Goal: Understand process/instructions

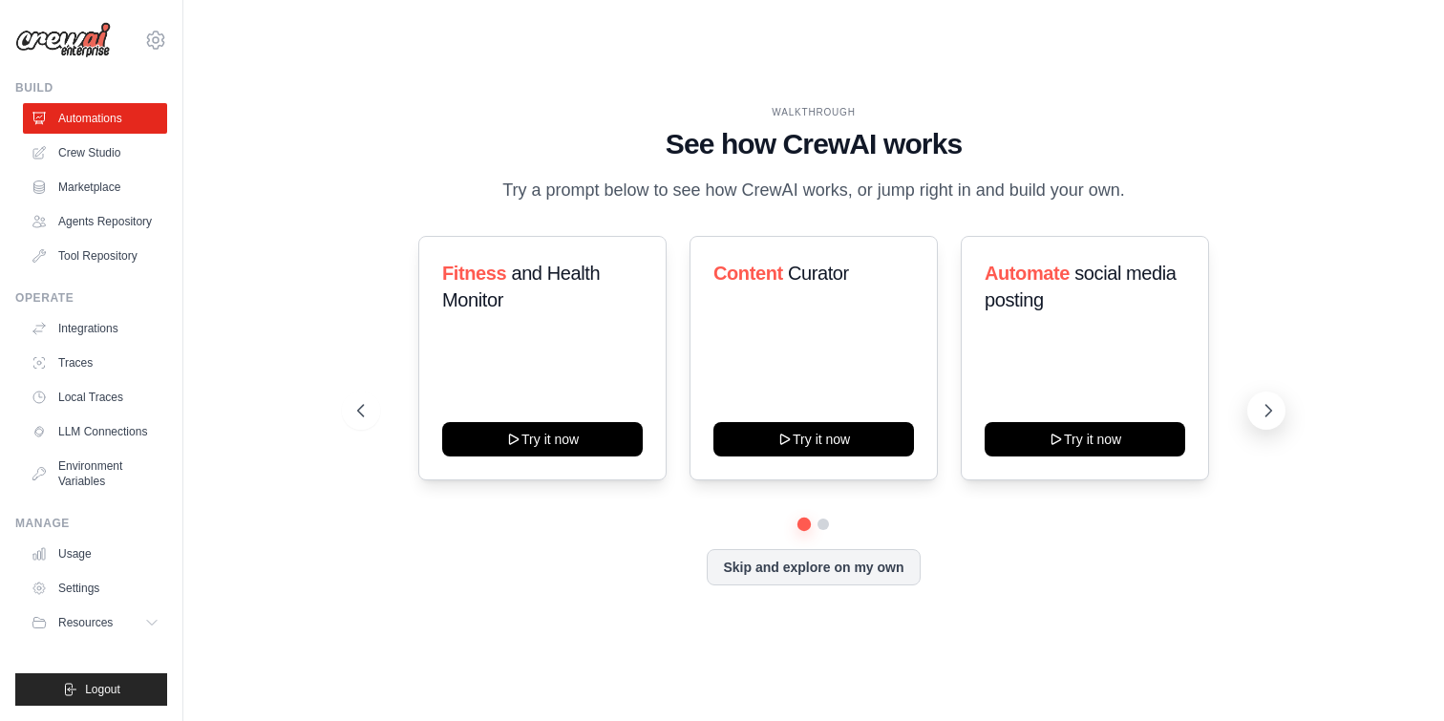
click at [1255, 411] on button at bounding box center [1266, 410] width 38 height 38
click at [1265, 413] on icon at bounding box center [1267, 410] width 19 height 19
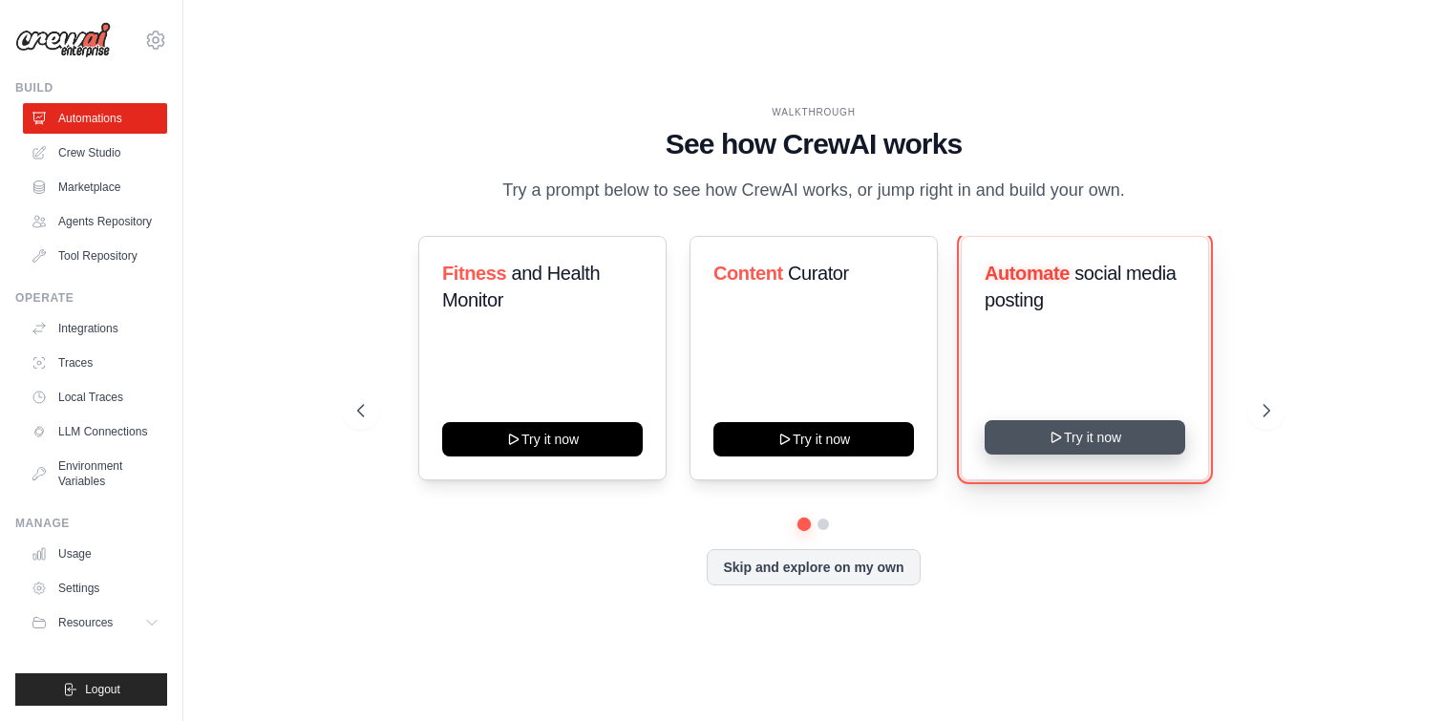
click at [1061, 436] on icon at bounding box center [1055, 437] width 15 height 15
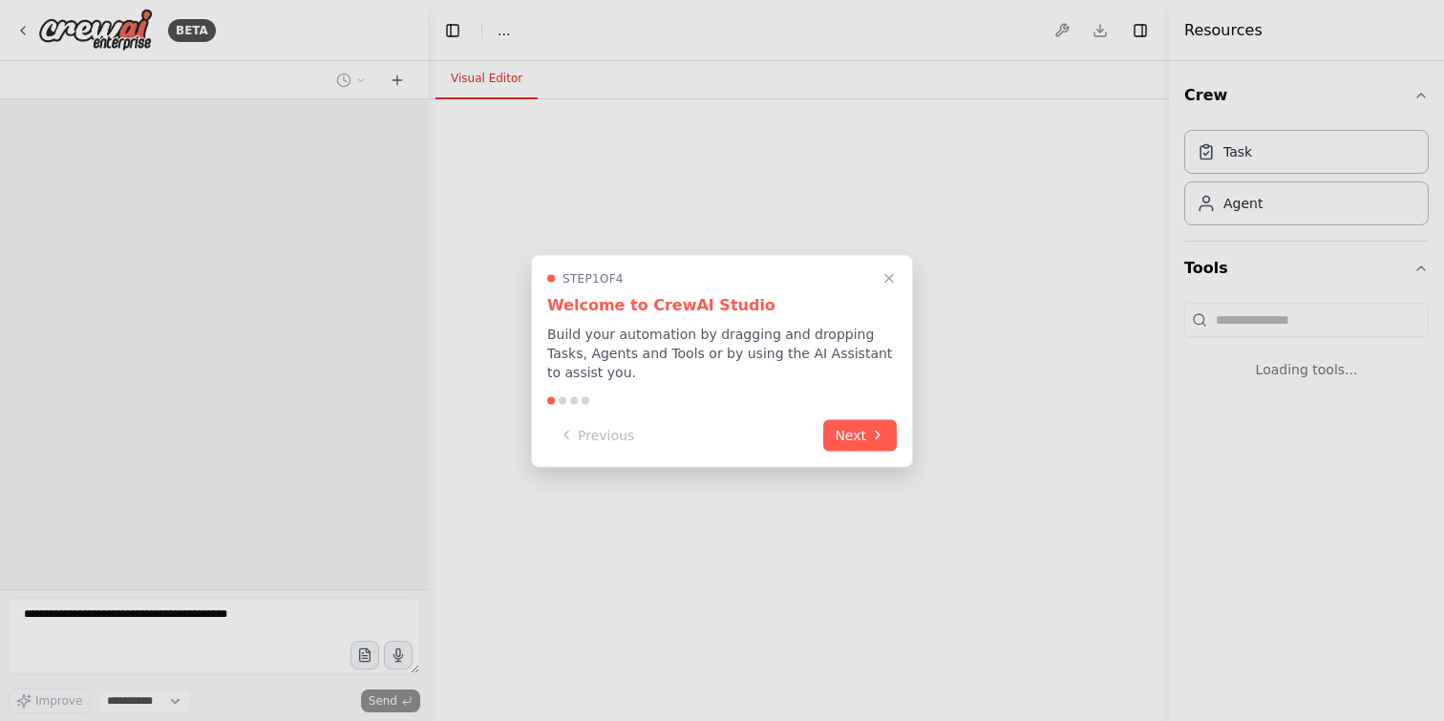
select select "****"
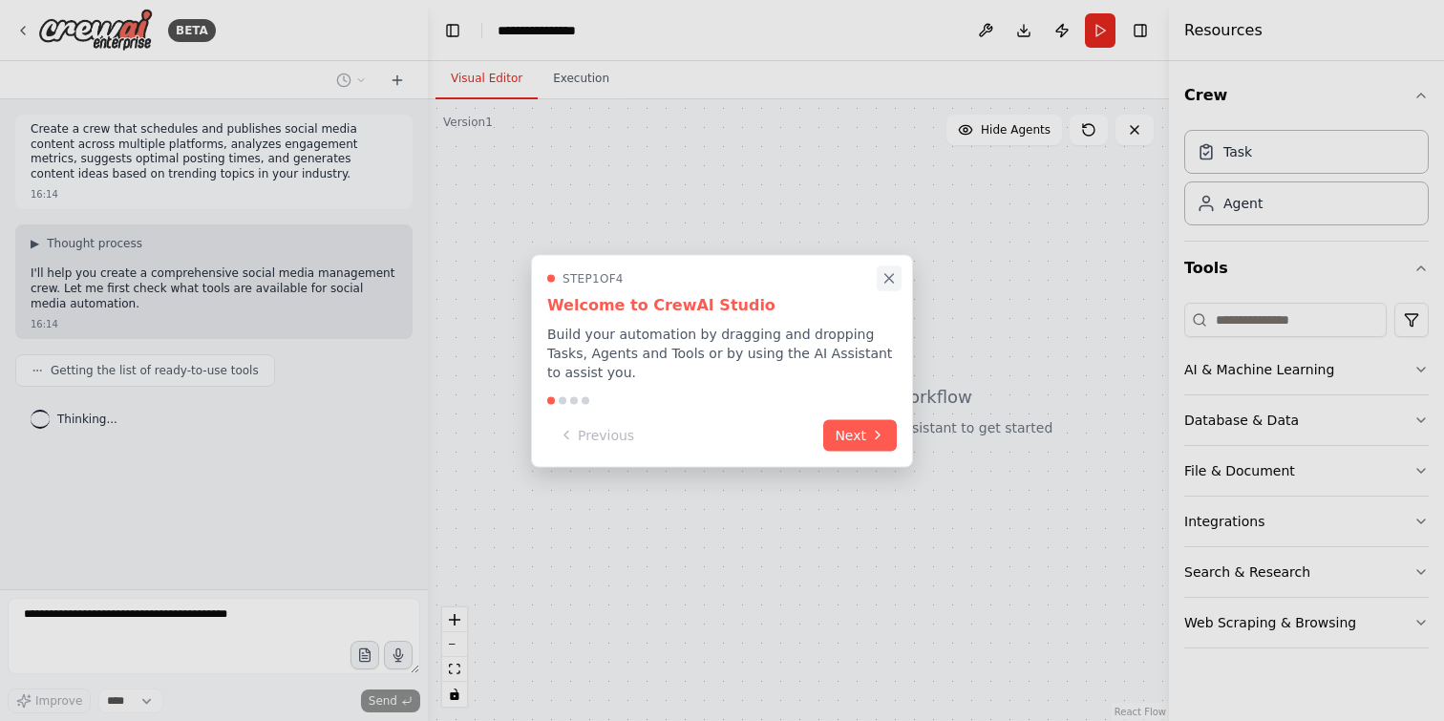
click at [894, 275] on icon "Close walkthrough" at bounding box center [888, 277] width 17 height 17
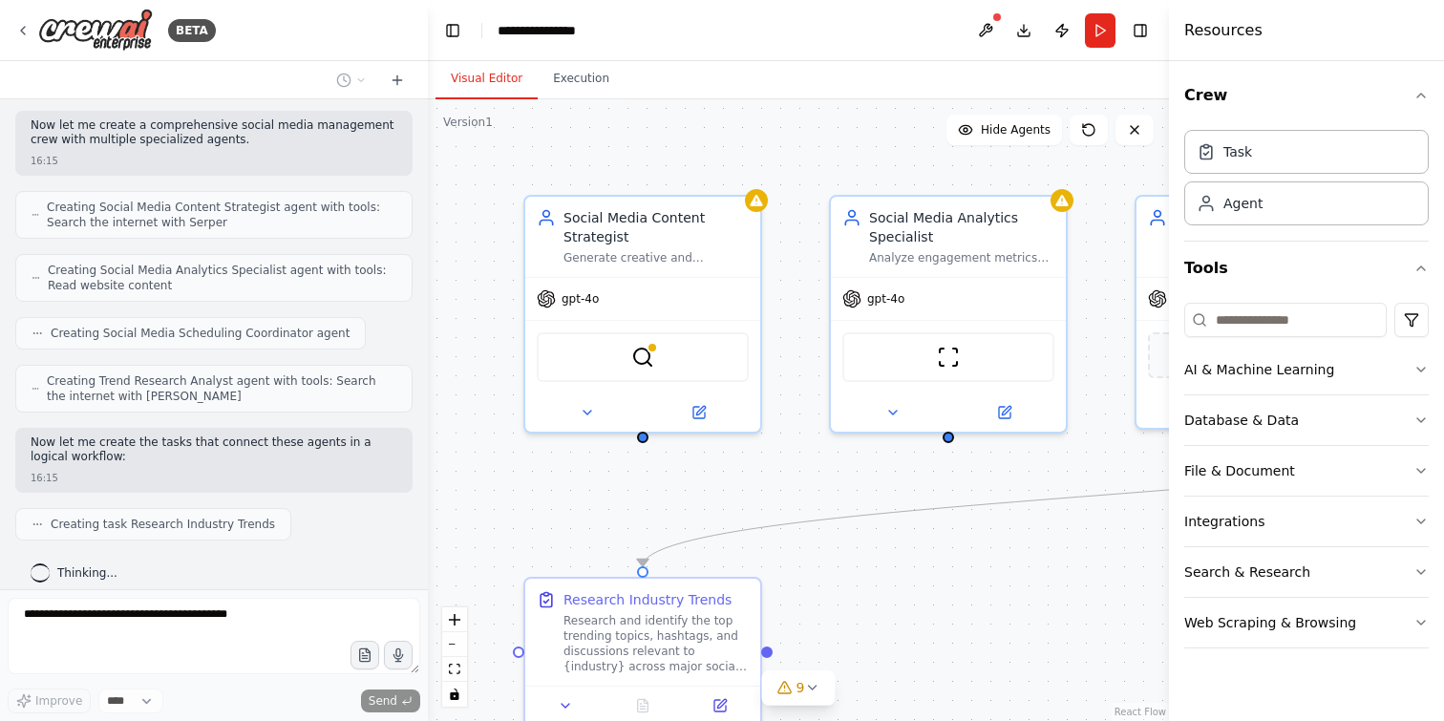
scroll to position [691, 0]
